Goal: Navigation & Orientation: Find specific page/section

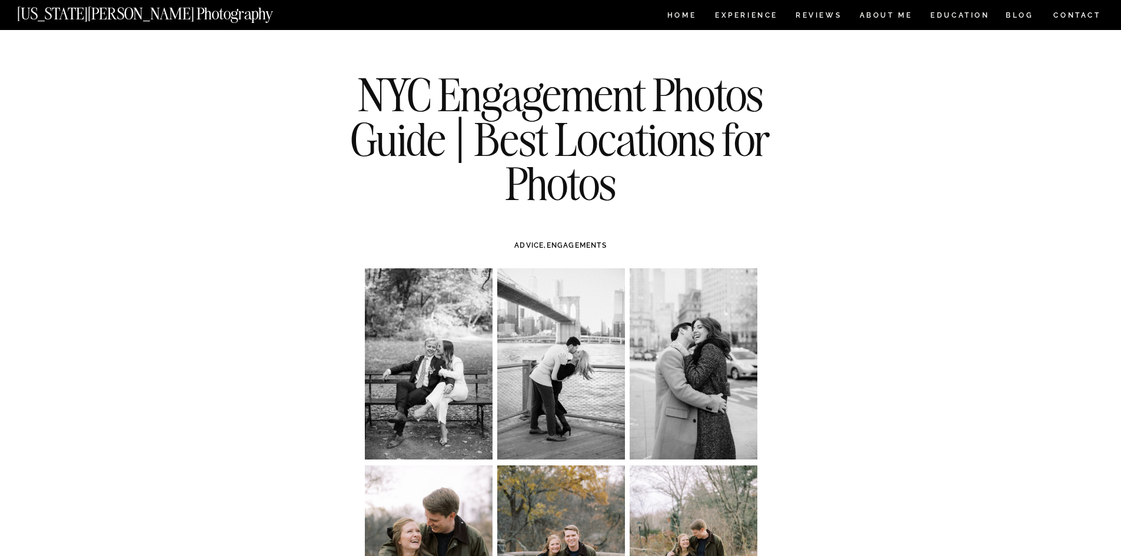
click at [118, 24] on div at bounding box center [560, 15] width 1121 height 30
click at [124, 16] on nav "[US_STATE][PERSON_NAME] Photography" at bounding box center [164, 11] width 295 height 10
click at [678, 4] on div at bounding box center [560, 15] width 1121 height 30
click at [673, 6] on div at bounding box center [560, 15] width 1121 height 30
click at [663, 14] on div at bounding box center [560, 15] width 1121 height 30
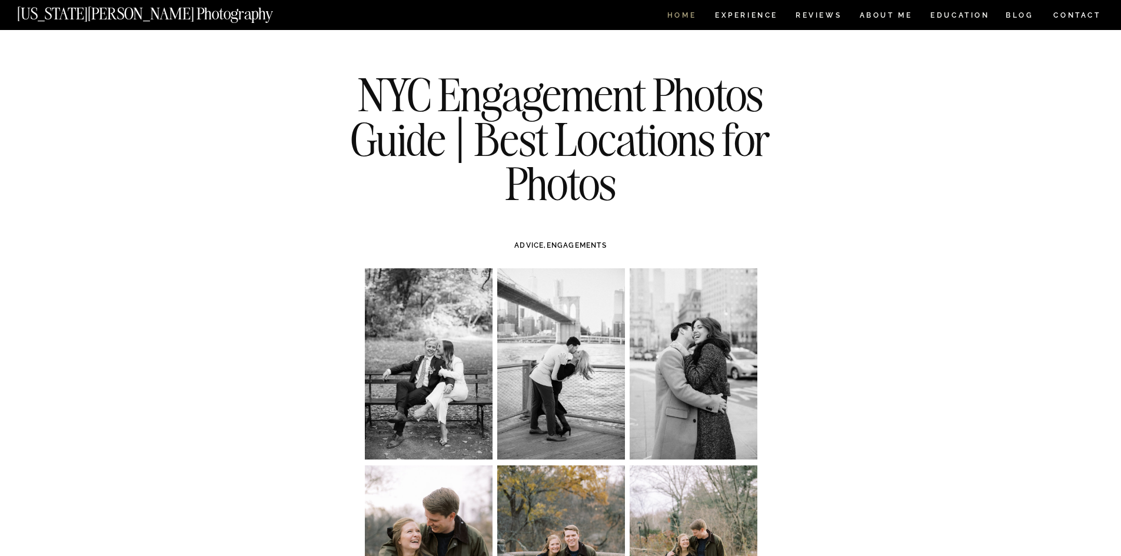
click at [672, 15] on nav "HOME" at bounding box center [682, 17] width 34 height 10
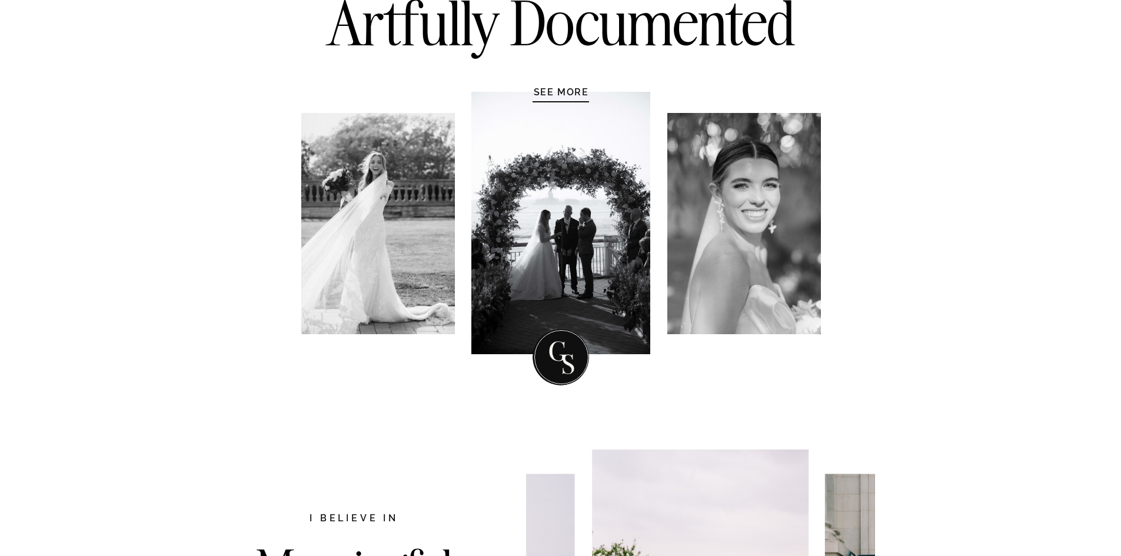
scroll to position [176, 0]
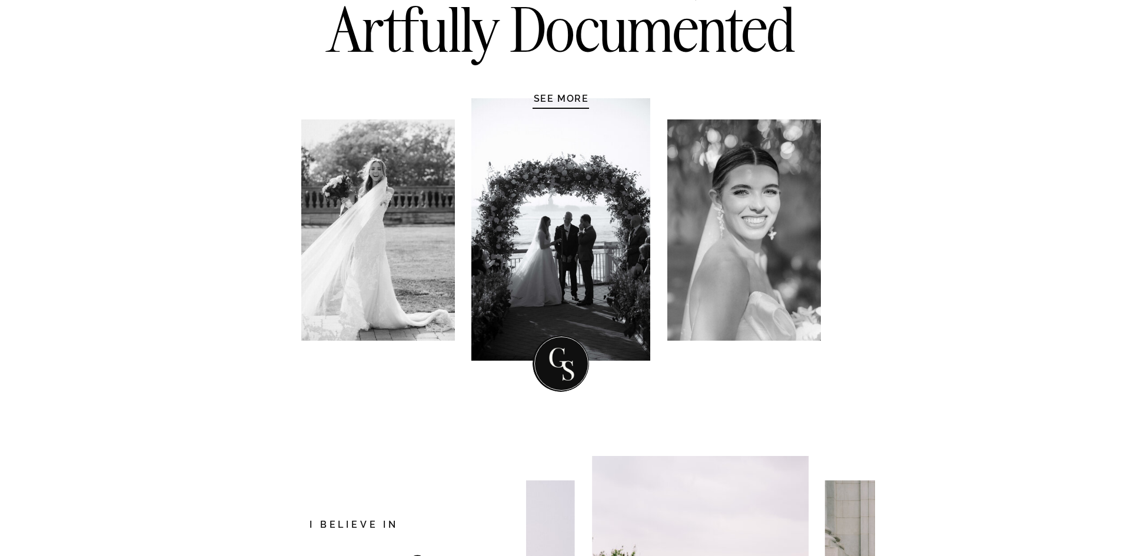
drag, startPoint x: 552, startPoint y: 356, endPoint x: 579, endPoint y: 367, distance: 29.3
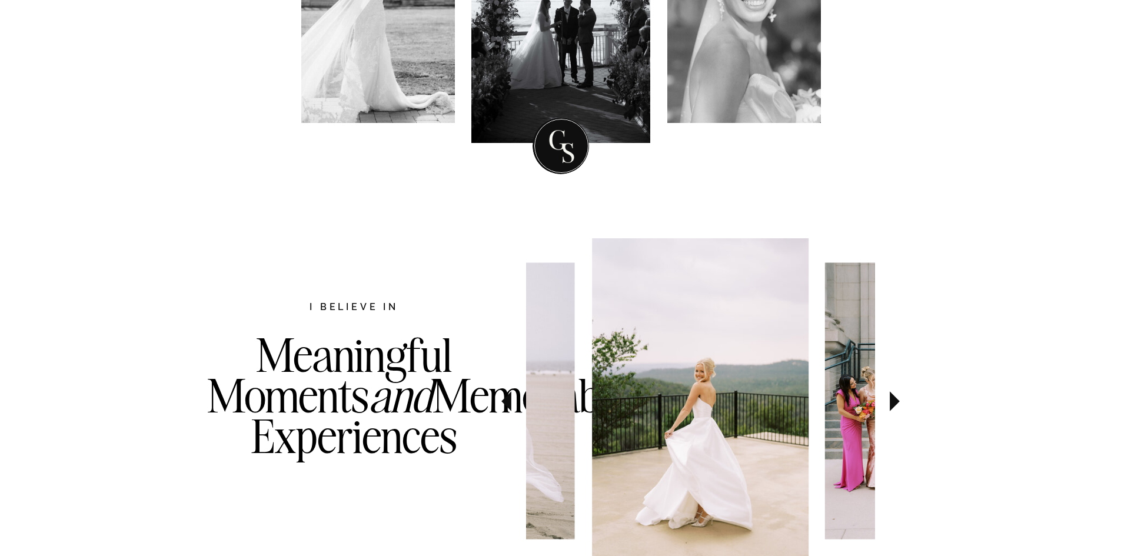
scroll to position [471, 0]
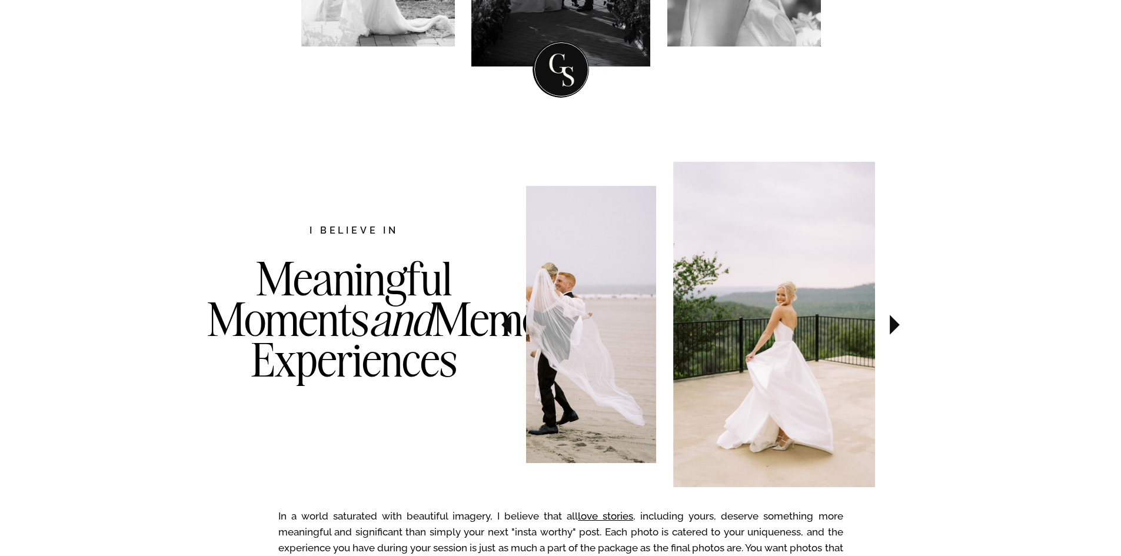
click at [779, 276] on img at bounding box center [781, 324] width 217 height 325
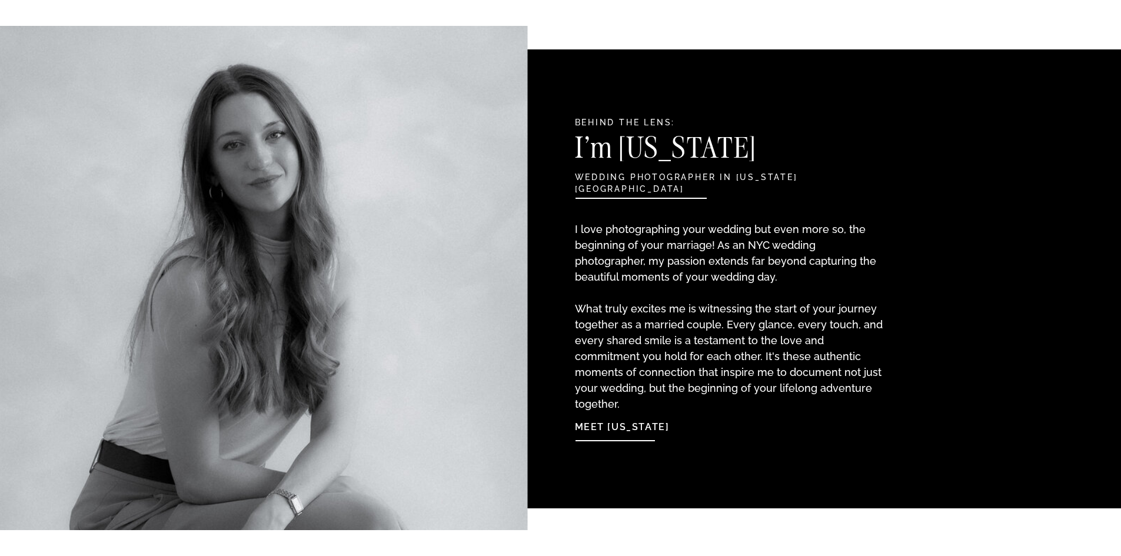
scroll to position [1176, 0]
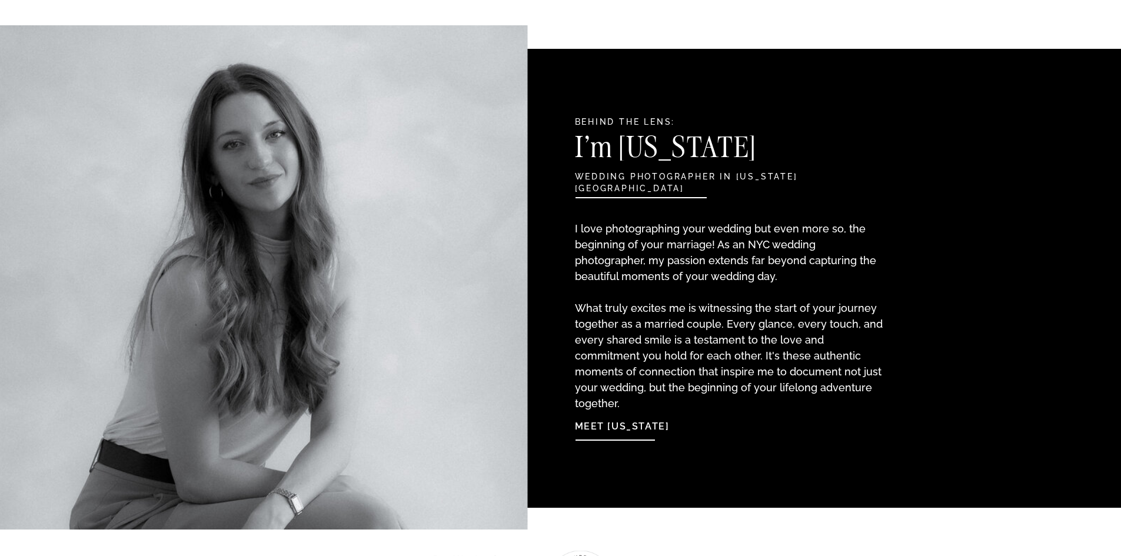
click at [599, 432] on nav "Meet Georgia" at bounding box center [639, 423] width 128 height 25
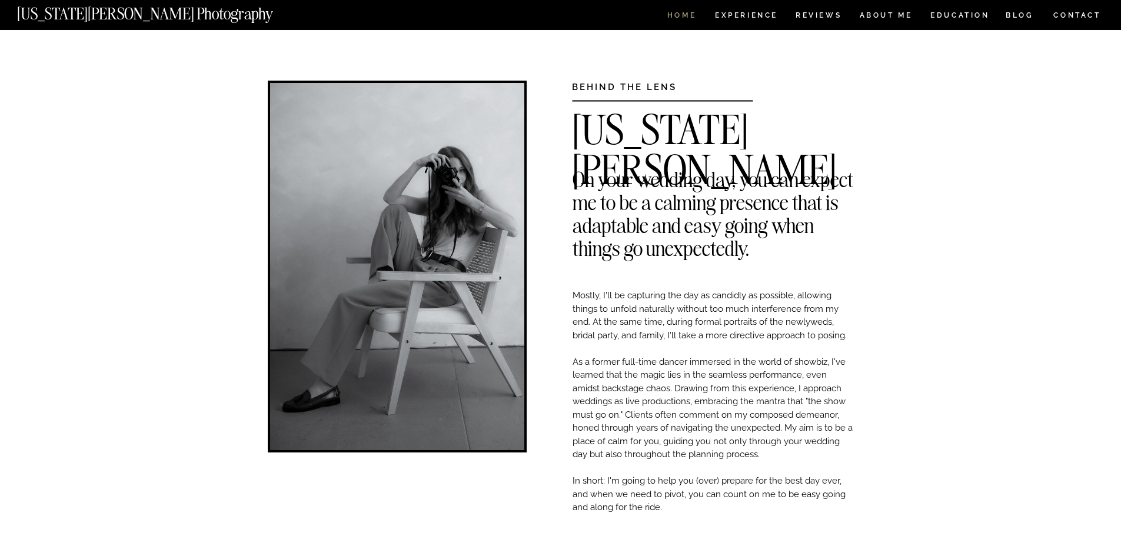
click at [688, 19] on nav "HOME" at bounding box center [682, 17] width 34 height 10
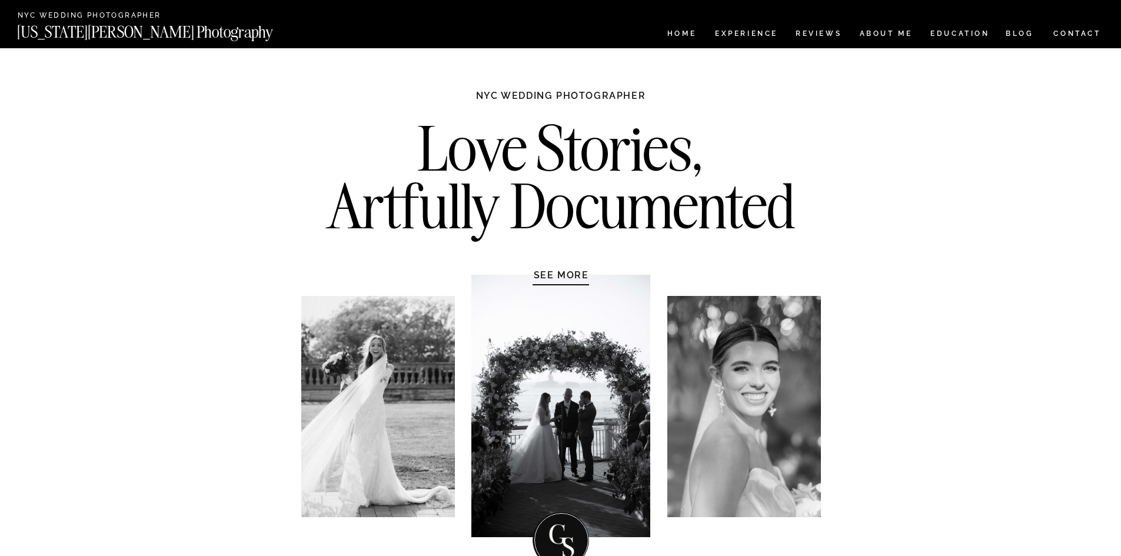
click at [545, 90] on h1 "NYC WEDDING PHOTOGRAPHER" at bounding box center [561, 101] width 221 height 24
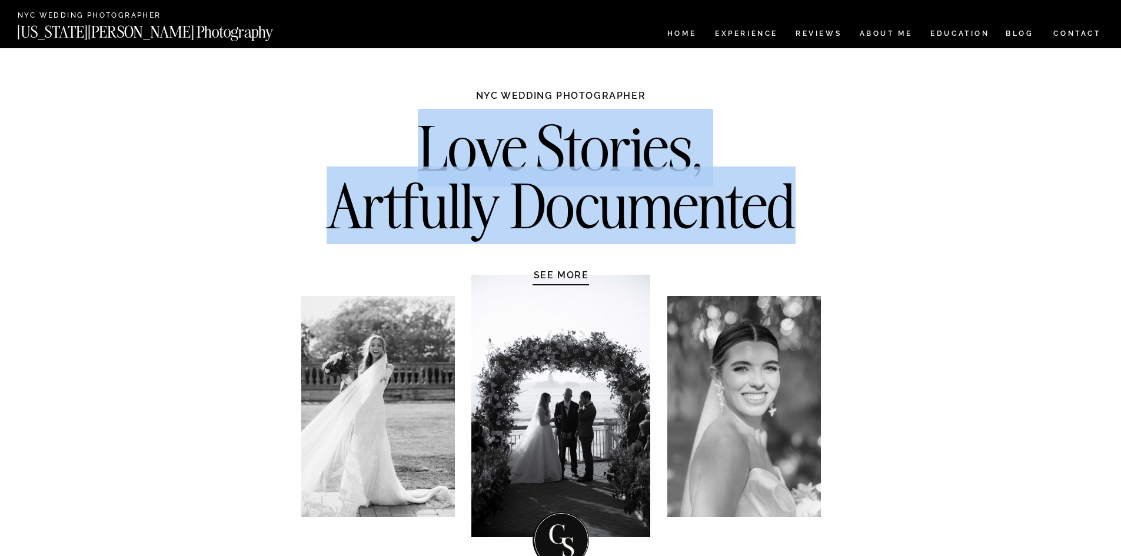
drag, startPoint x: 618, startPoint y: 168, endPoint x: 478, endPoint y: 61, distance: 176.2
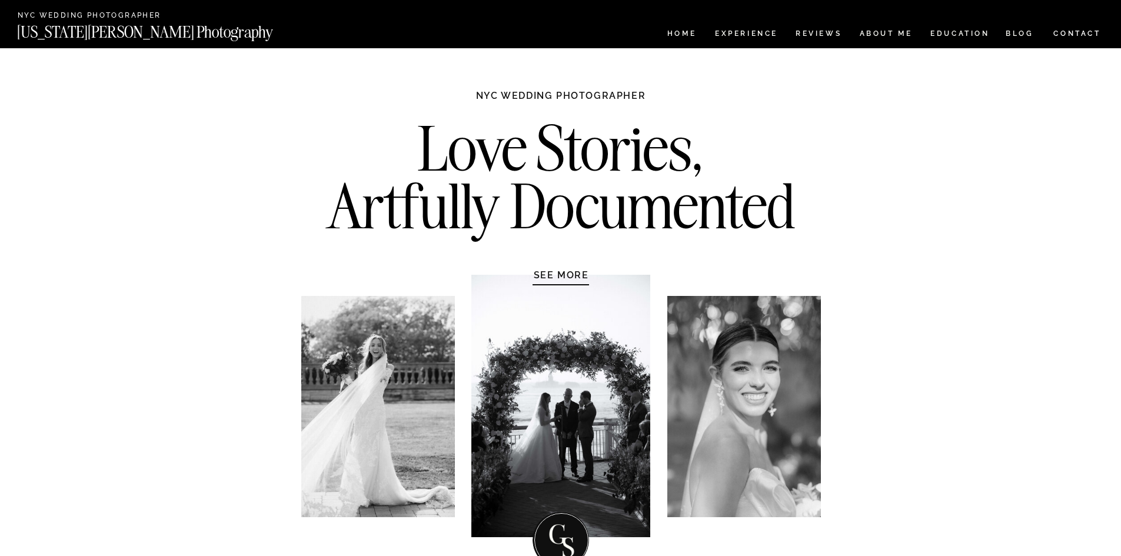
drag, startPoint x: 585, startPoint y: 267, endPoint x: 601, endPoint y: 249, distance: 24.2
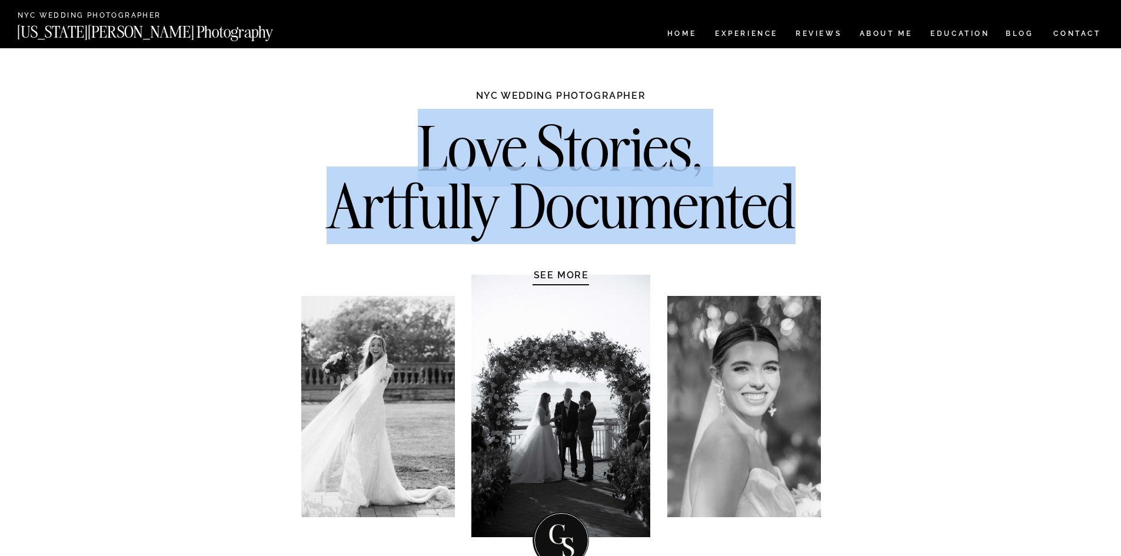
drag, startPoint x: 796, startPoint y: 223, endPoint x: 475, endPoint y: 155, distance: 328.2
click at [369, 130] on h2 "Love Stories, Artfully Documented" at bounding box center [560, 181] width 493 height 124
copy h2 "Love Stories, Artfully Documented"
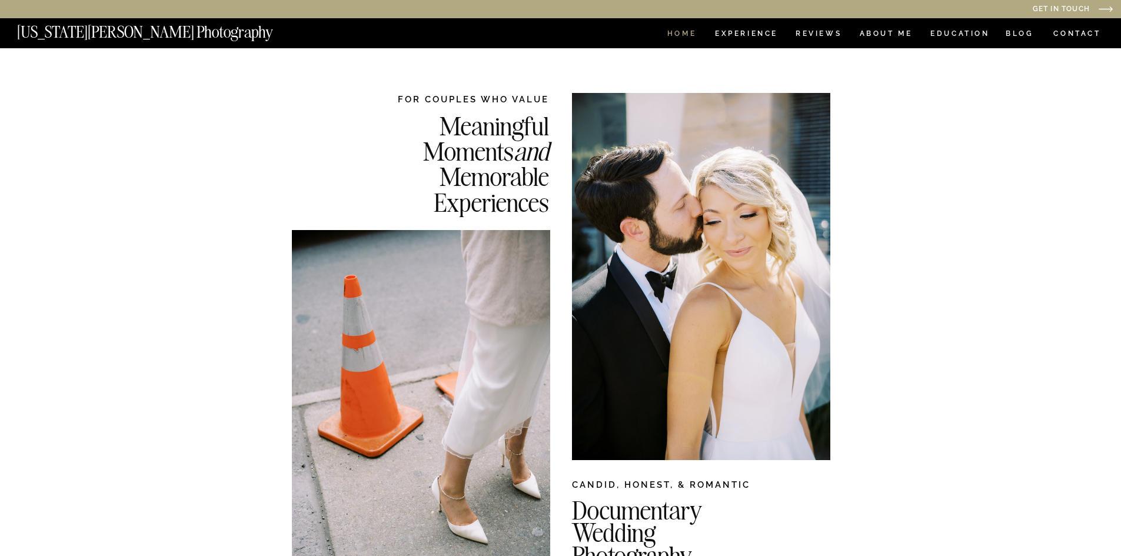
click at [688, 35] on nav "HOME" at bounding box center [682, 35] width 34 height 10
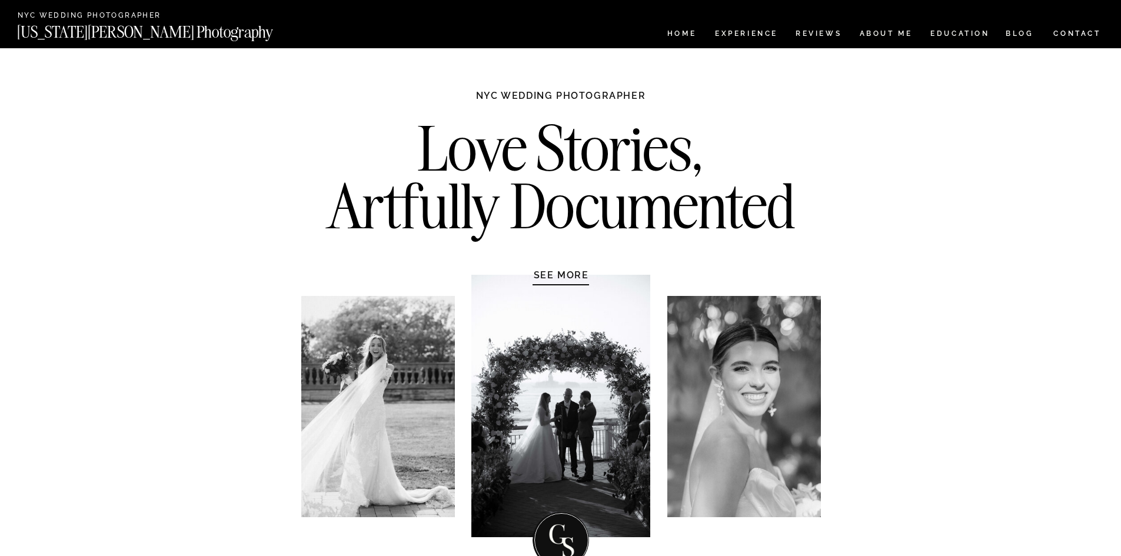
click at [562, 272] on h1 "SEE MORE" at bounding box center [561, 275] width 112 height 12
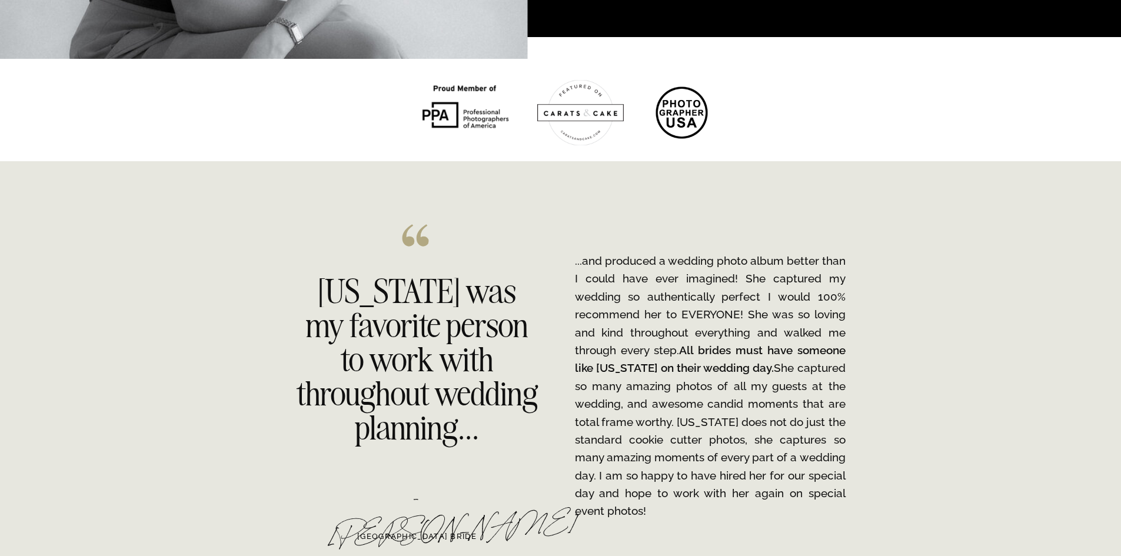
scroll to position [1882, 0]
